Goal: Consume media (video, audio)

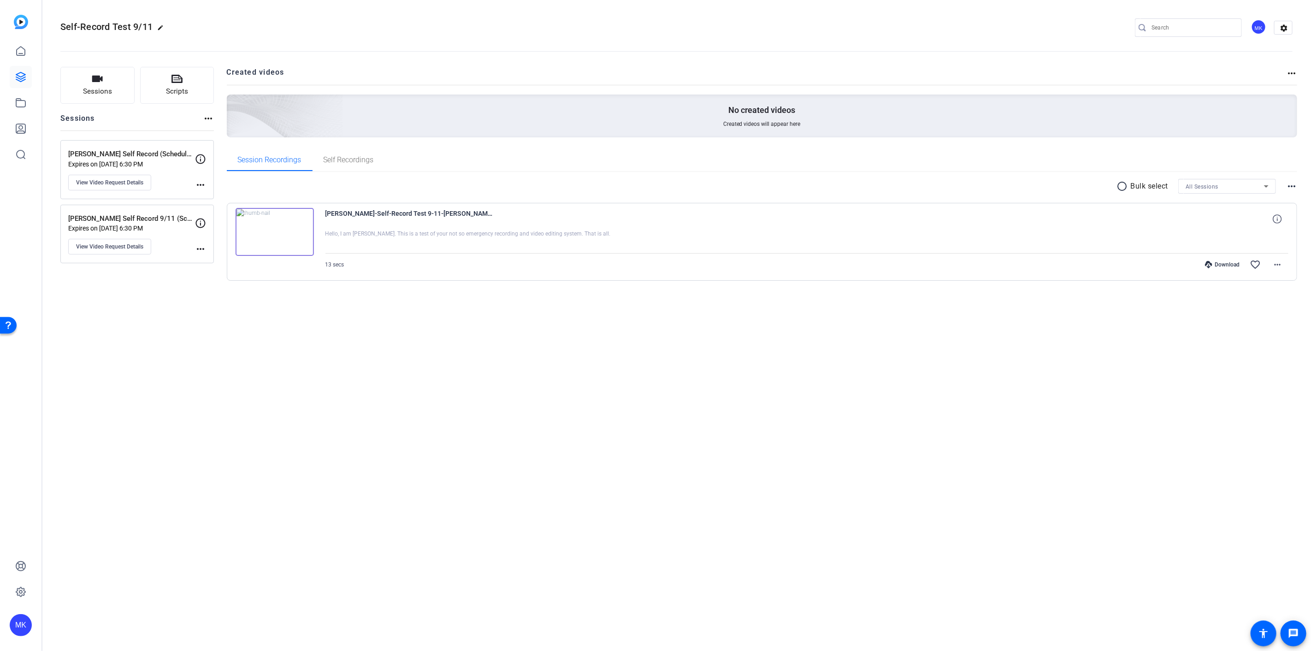
click at [272, 233] on img at bounding box center [275, 232] width 78 height 48
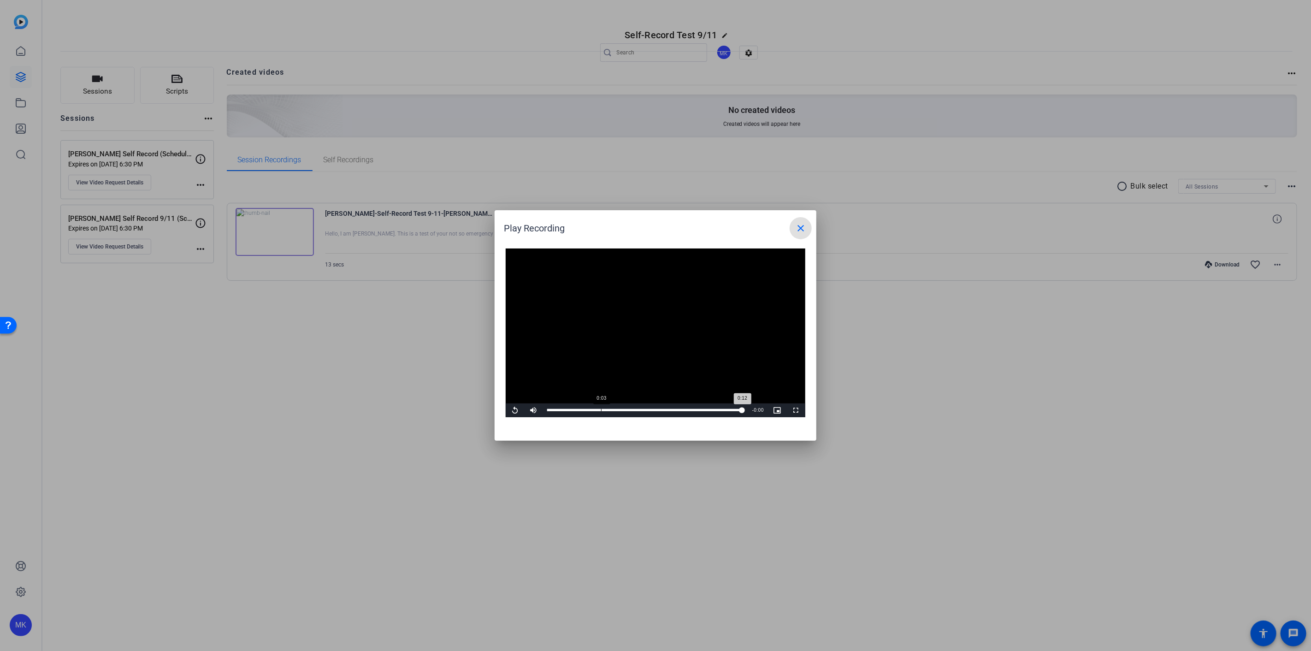
click at [601, 408] on div "Loaded : 100.00% 0:03 0:12" at bounding box center [644, 410] width 205 height 14
click at [521, 410] on span "Video Player" at bounding box center [515, 410] width 18 height 0
click at [512, 410] on span "Video Player" at bounding box center [515, 410] width 18 height 0
drag, startPoint x: 804, startPoint y: 234, endPoint x: 719, endPoint y: 209, distance: 88.1
click at [804, 234] on span at bounding box center [801, 228] width 22 height 22
